Goal: Go to known website: Access a specific website the user already knows

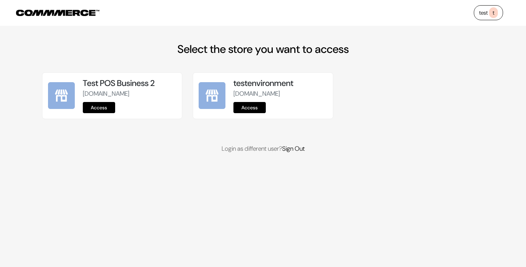
click at [102, 113] on link "Access" at bounding box center [99, 107] width 32 height 11
click at [103, 113] on link "Access" at bounding box center [99, 107] width 32 height 11
